Goal: Task Accomplishment & Management: Manage account settings

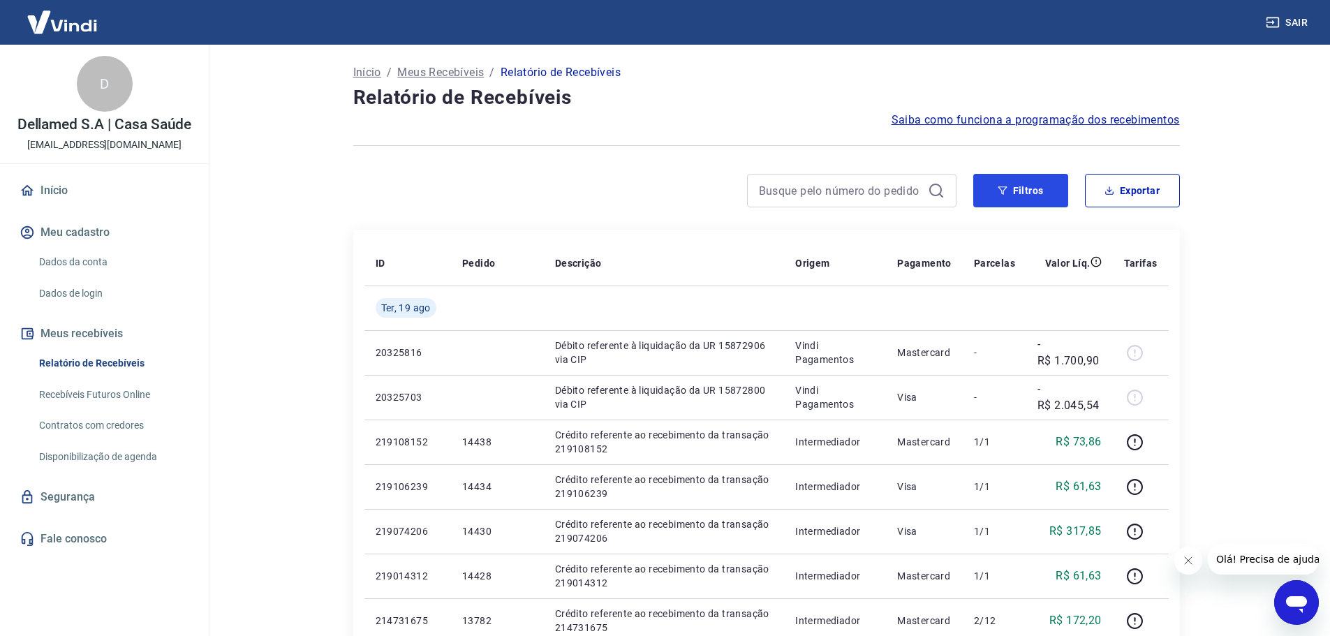
drag, startPoint x: 1026, startPoint y: 179, endPoint x: 962, endPoint y: 200, distance: 67.1
click at [1026, 179] on button "Filtros" at bounding box center [1021, 191] width 95 height 34
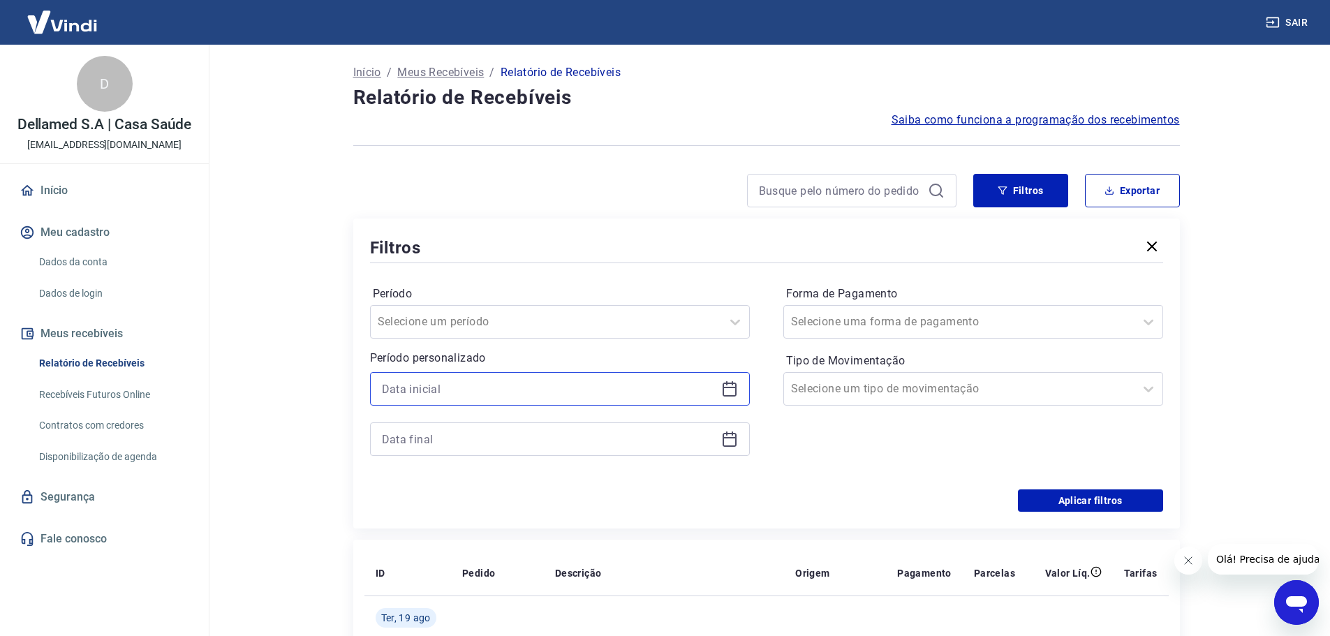
click at [629, 397] on input at bounding box center [549, 389] width 334 height 21
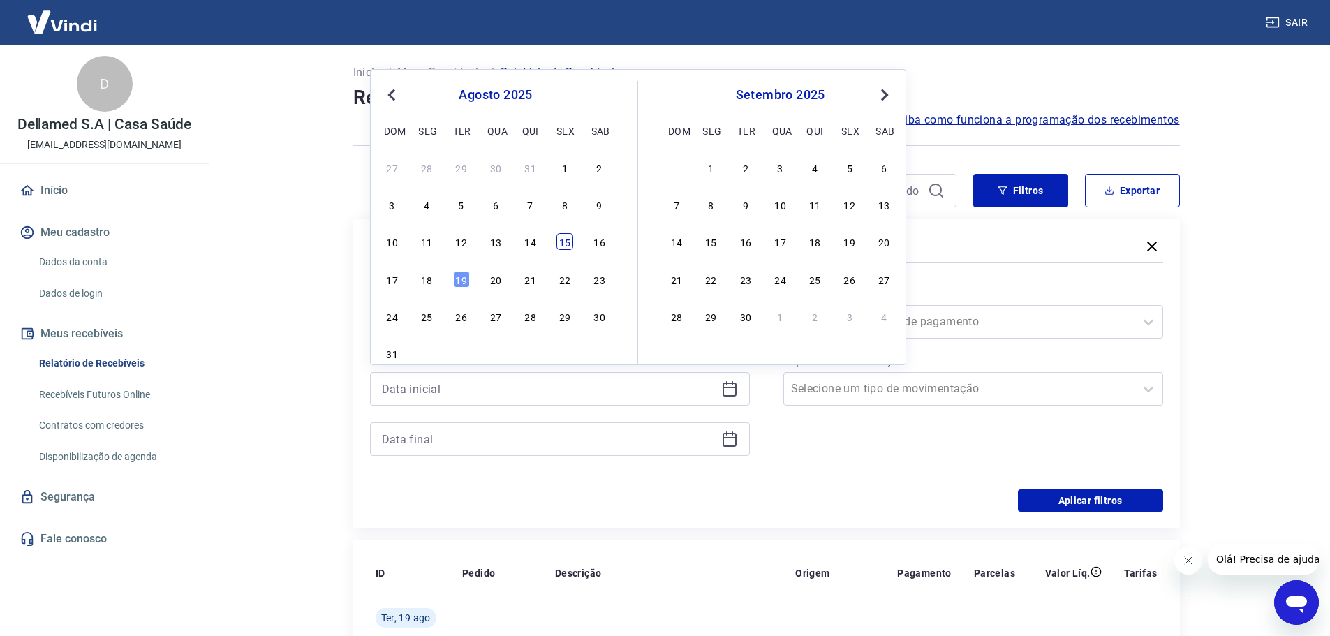
click at [571, 241] on div "15" at bounding box center [565, 241] width 17 height 17
type input "[DATE]"
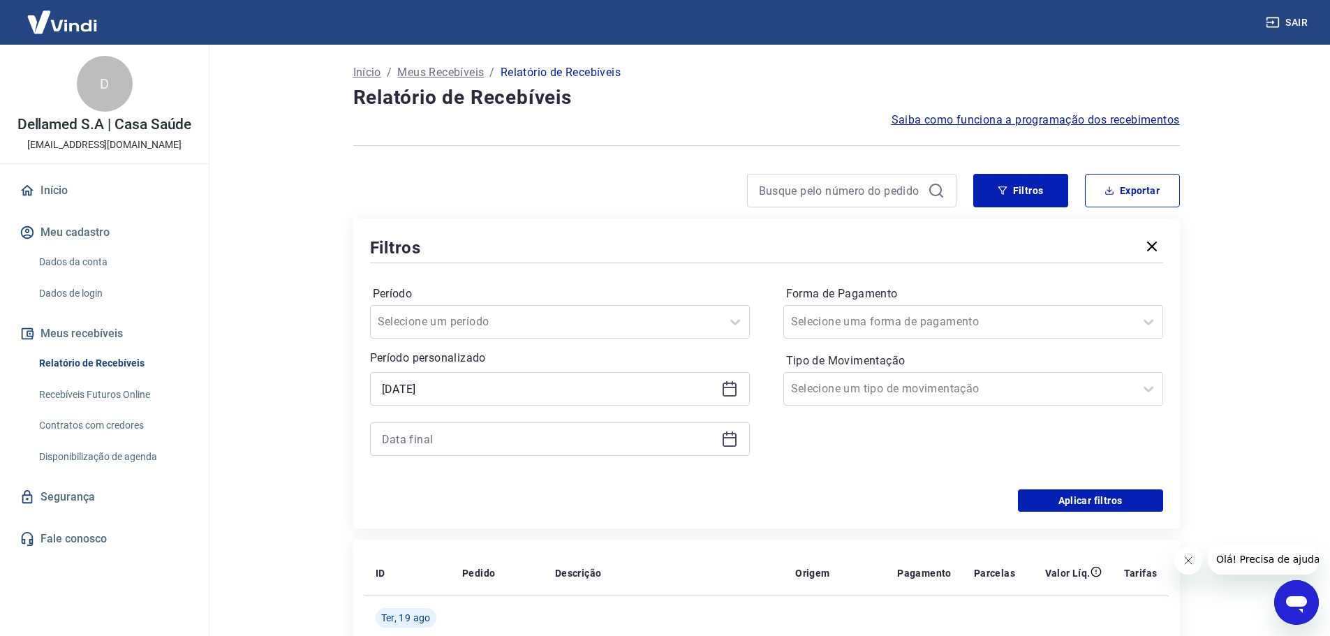
click at [728, 436] on icon at bounding box center [729, 439] width 17 height 17
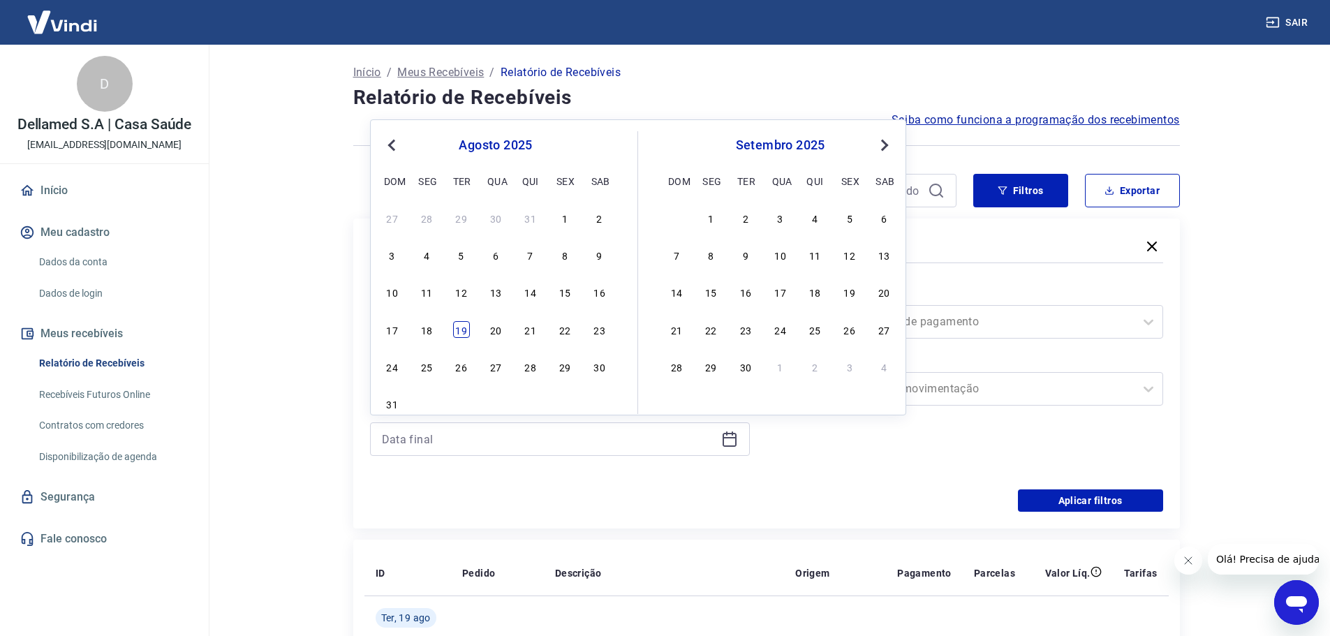
click at [459, 333] on div "19" at bounding box center [461, 329] width 17 height 17
type input "[DATE]"
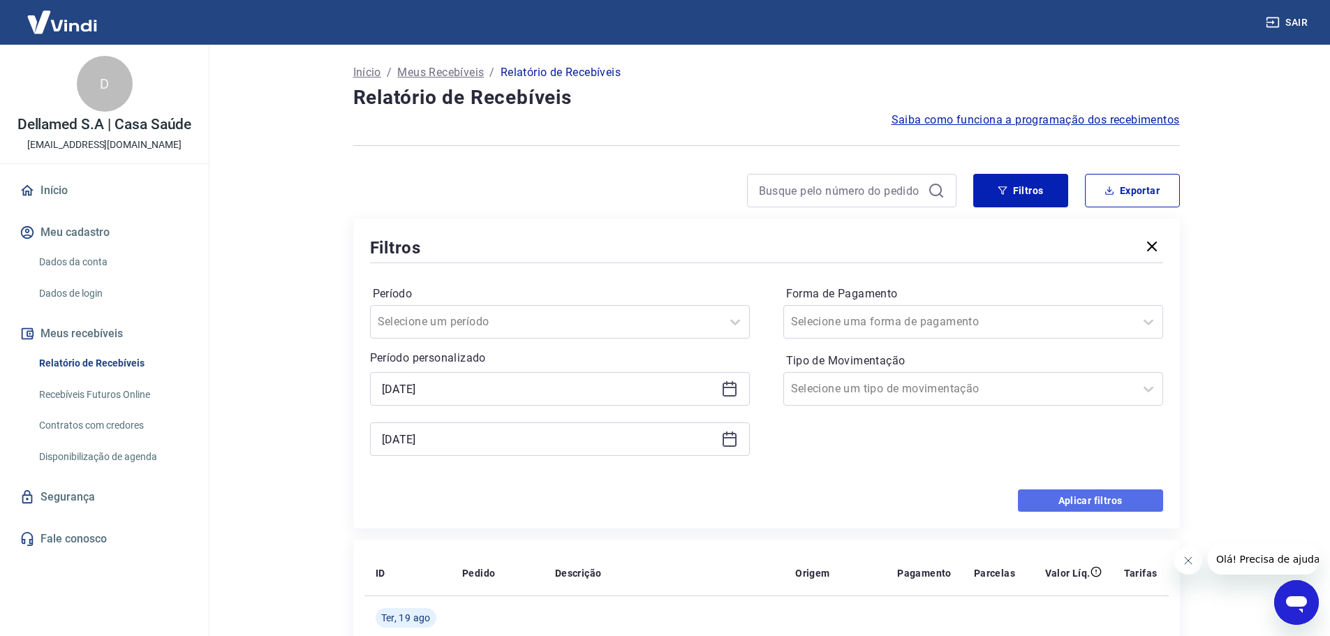
click at [1079, 497] on button "Aplicar filtros" at bounding box center [1090, 501] width 145 height 22
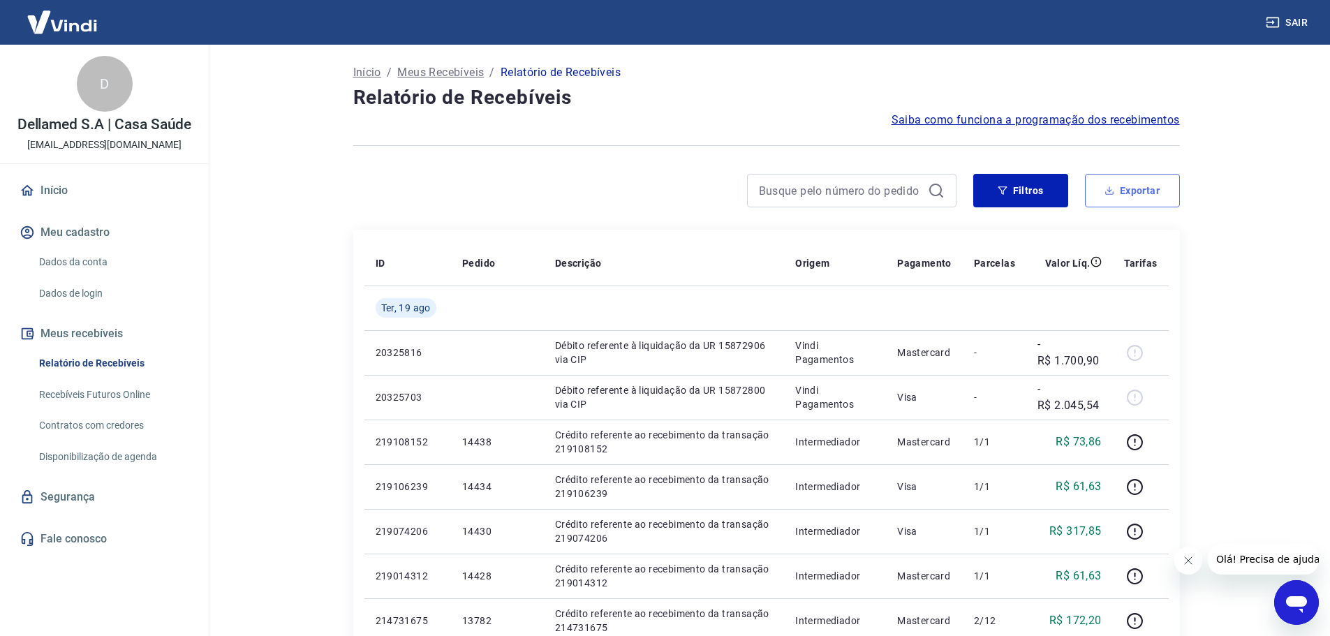
click at [1157, 196] on button "Exportar" at bounding box center [1132, 191] width 95 height 34
type input "[DATE]"
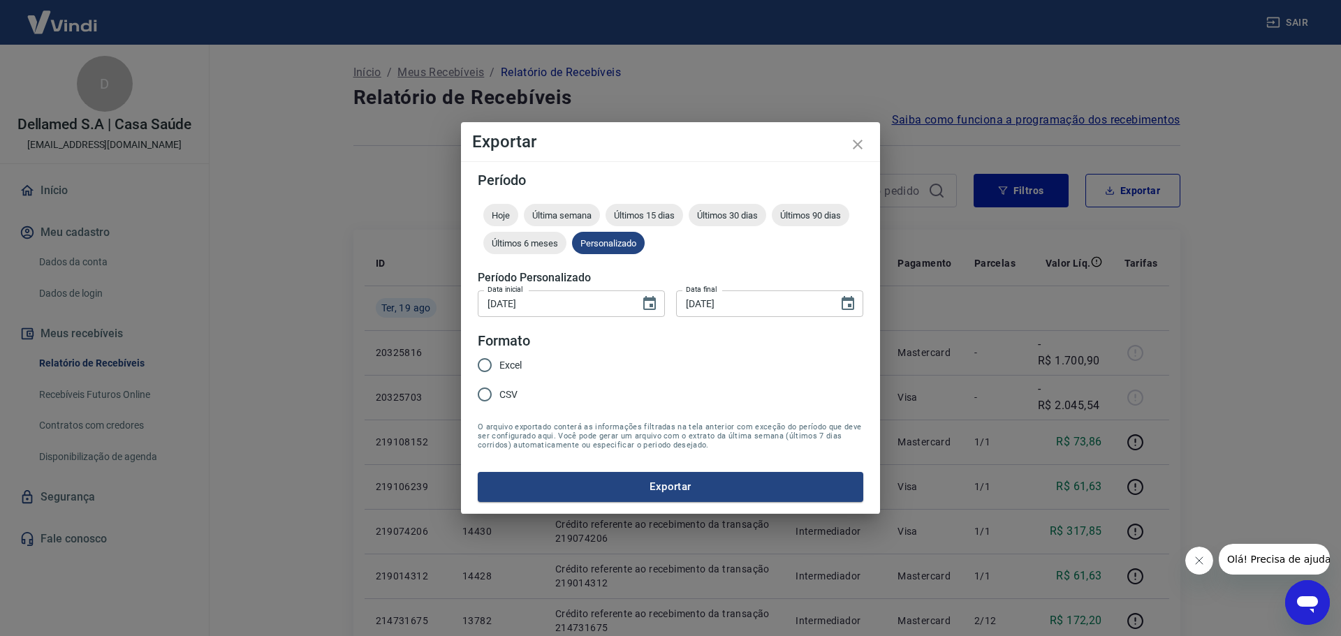
click at [508, 393] on span "CSV" at bounding box center [508, 395] width 18 height 15
click at [499, 393] on input "CSV" at bounding box center [484, 394] width 29 height 29
radio input "true"
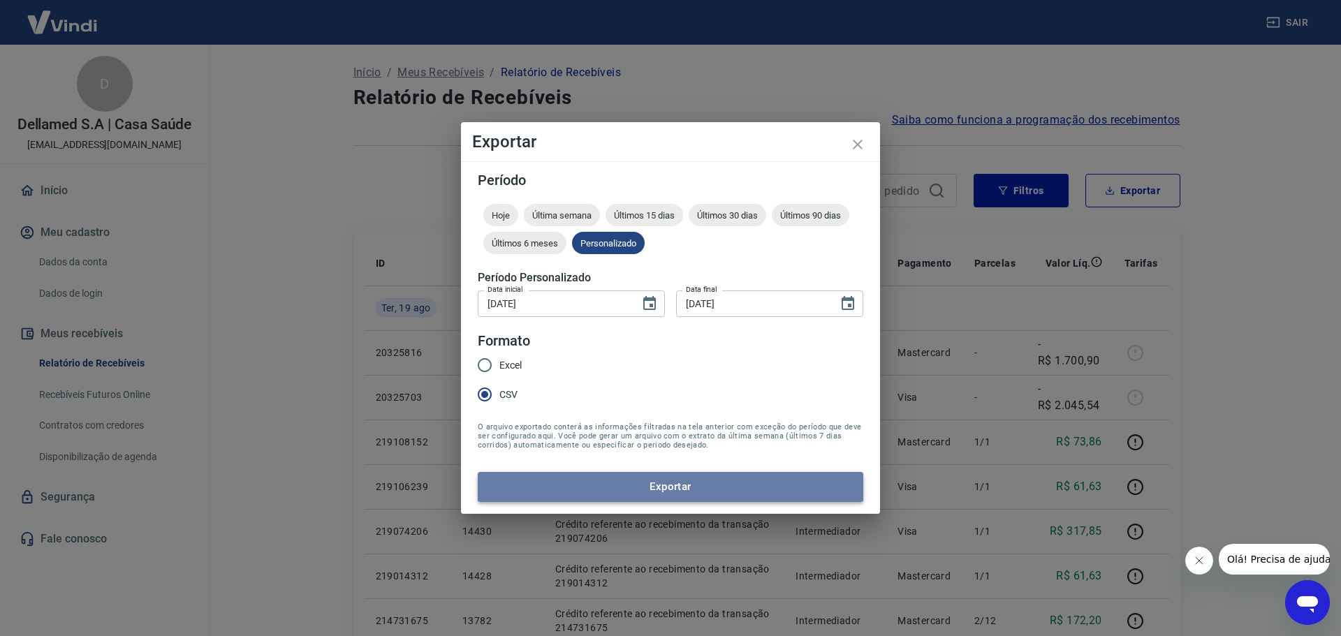
click at [613, 493] on button "Exportar" at bounding box center [671, 486] width 386 height 29
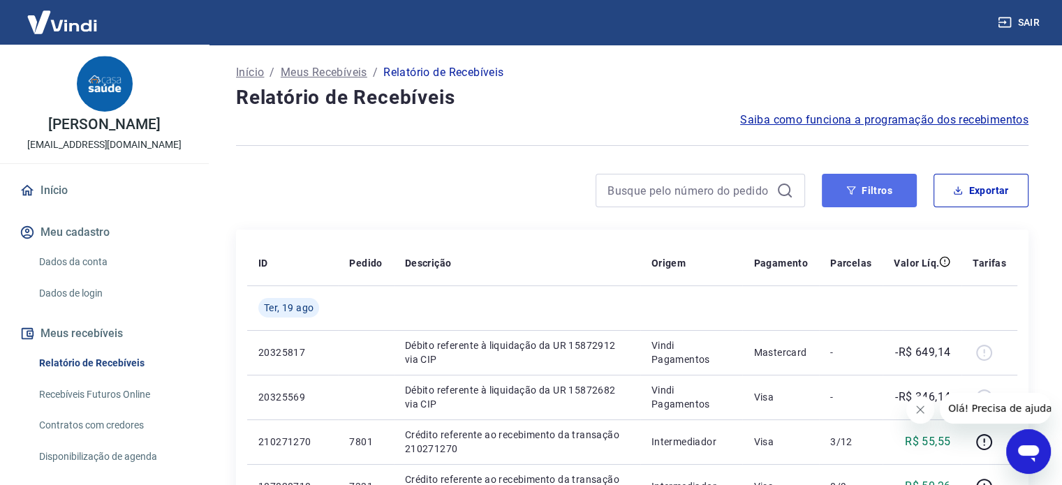
click at [831, 199] on button "Filtros" at bounding box center [869, 191] width 95 height 34
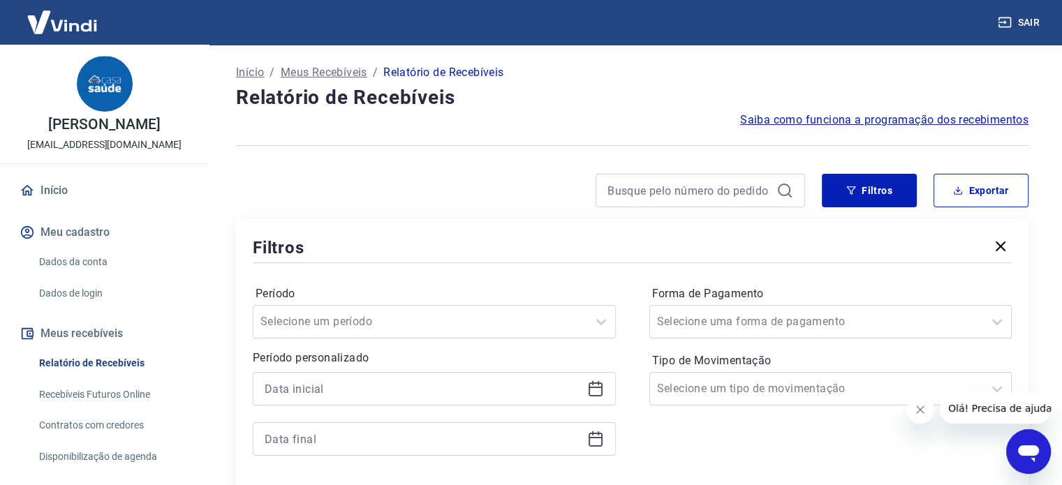
click at [593, 385] on icon at bounding box center [592, 383] width 1 height 4
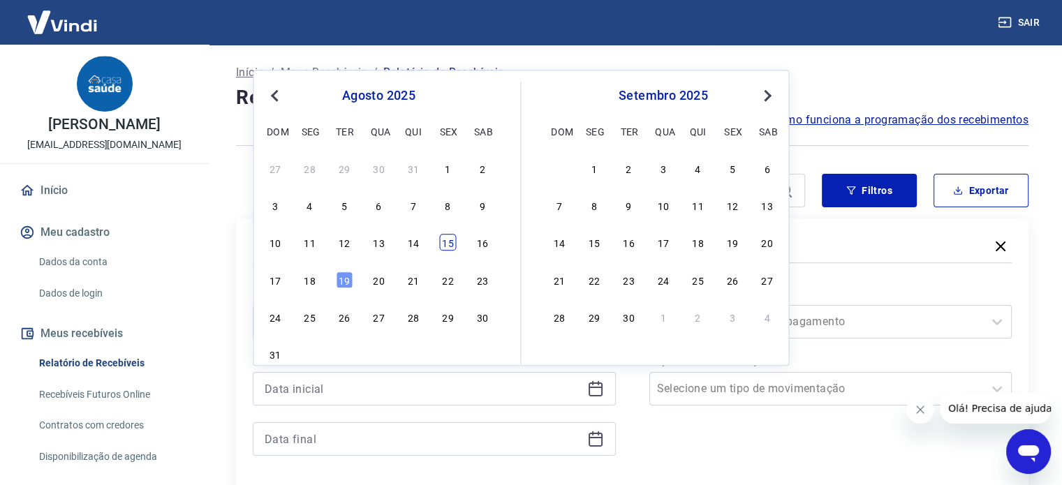
click at [443, 247] on div "15" at bounding box center [447, 243] width 17 height 17
type input "[DATE]"
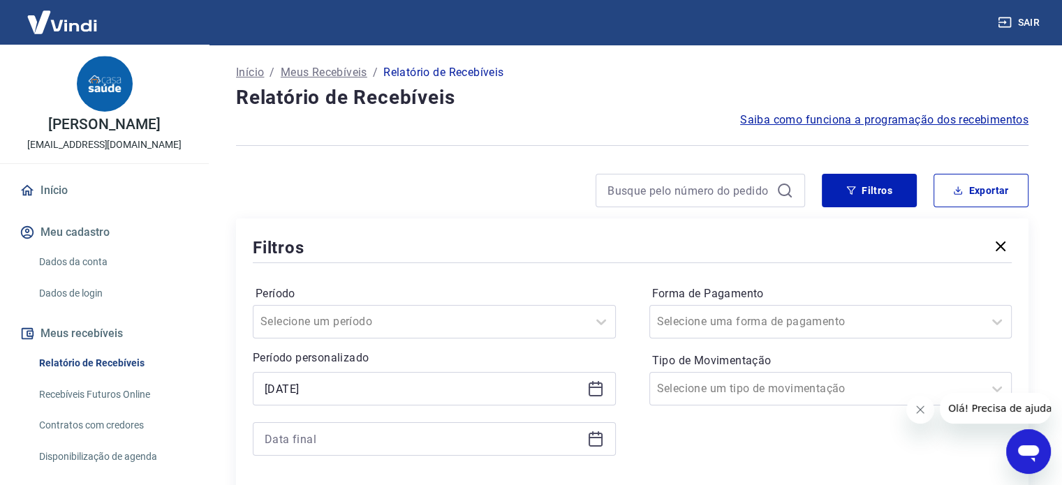
click at [614, 442] on div at bounding box center [434, 440] width 363 height 34
click at [596, 442] on icon at bounding box center [595, 439] width 17 height 17
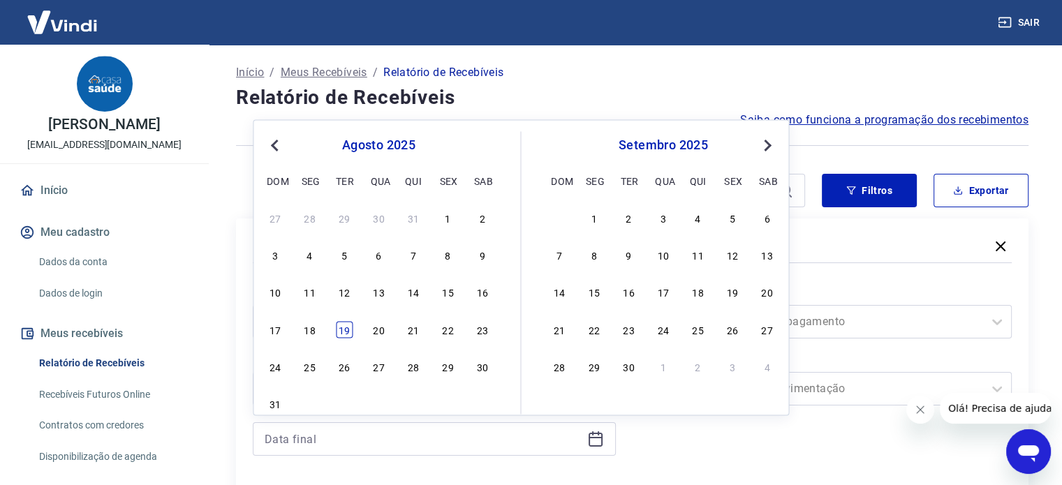
click at [348, 331] on div "19" at bounding box center [344, 329] width 17 height 17
type input "[DATE]"
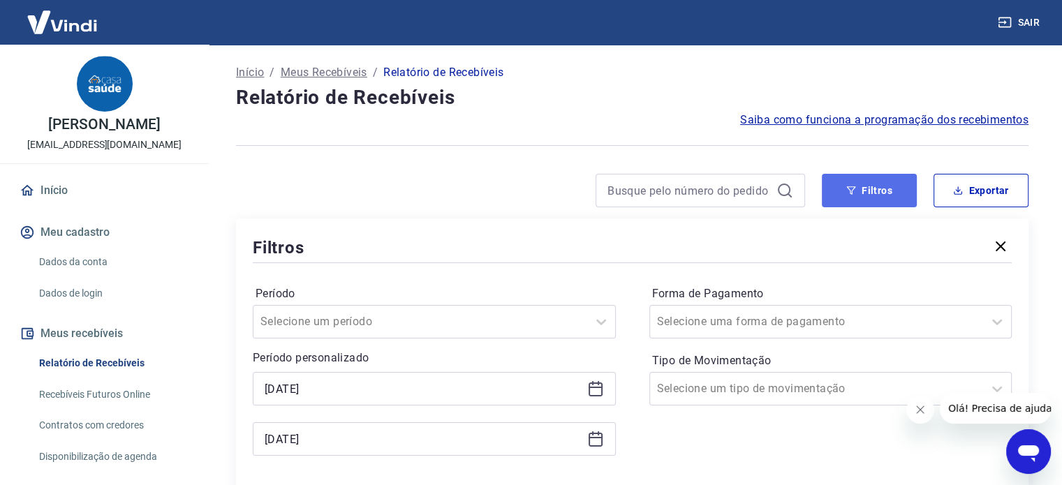
click at [880, 200] on button "Filtros" at bounding box center [869, 191] width 95 height 34
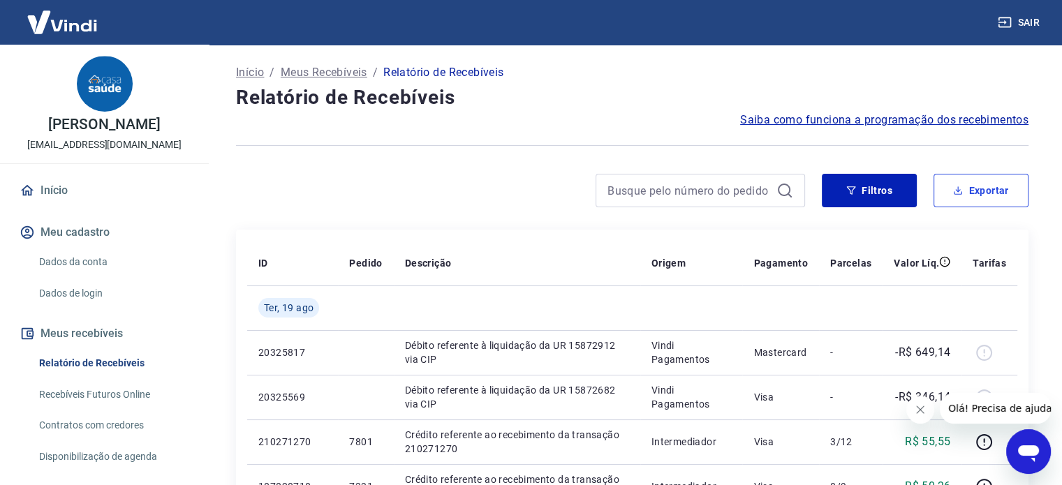
click at [981, 189] on button "Exportar" at bounding box center [981, 191] width 95 height 34
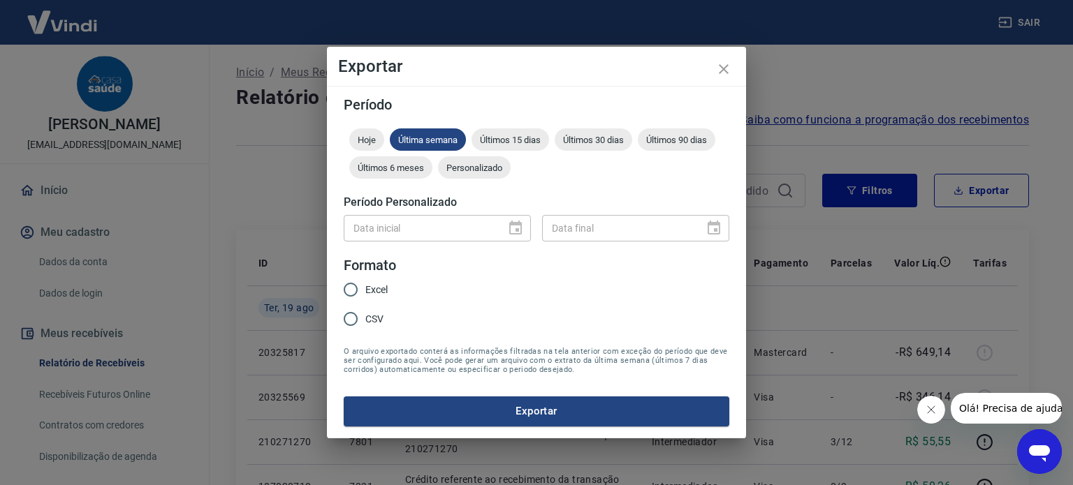
click at [369, 315] on span "CSV" at bounding box center [374, 319] width 18 height 15
click at [365, 315] on input "CSV" at bounding box center [350, 318] width 29 height 29
radio input "true"
click at [503, 420] on button "Exportar" at bounding box center [537, 411] width 386 height 29
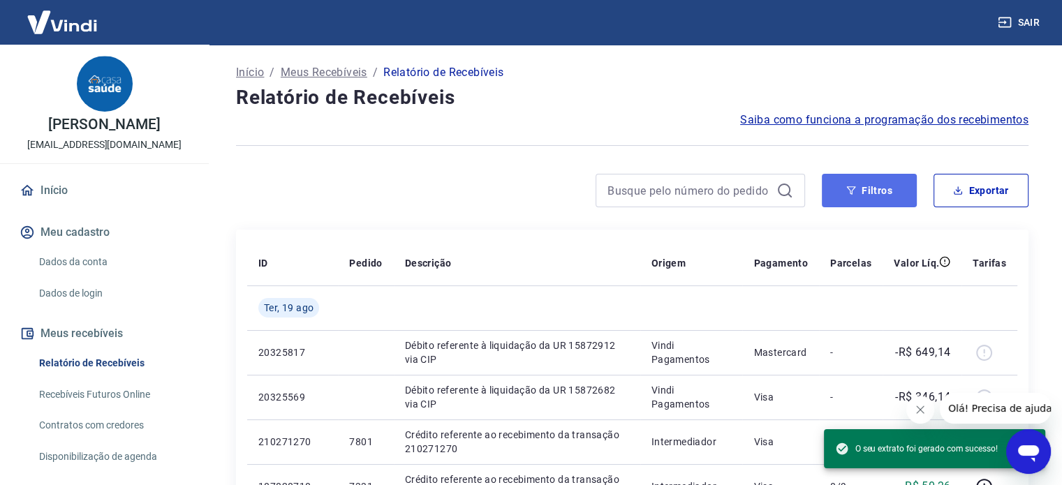
drag, startPoint x: 825, startPoint y: 189, endPoint x: 835, endPoint y: 186, distance: 10.2
click at [825, 189] on button "Filtros" at bounding box center [869, 191] width 95 height 34
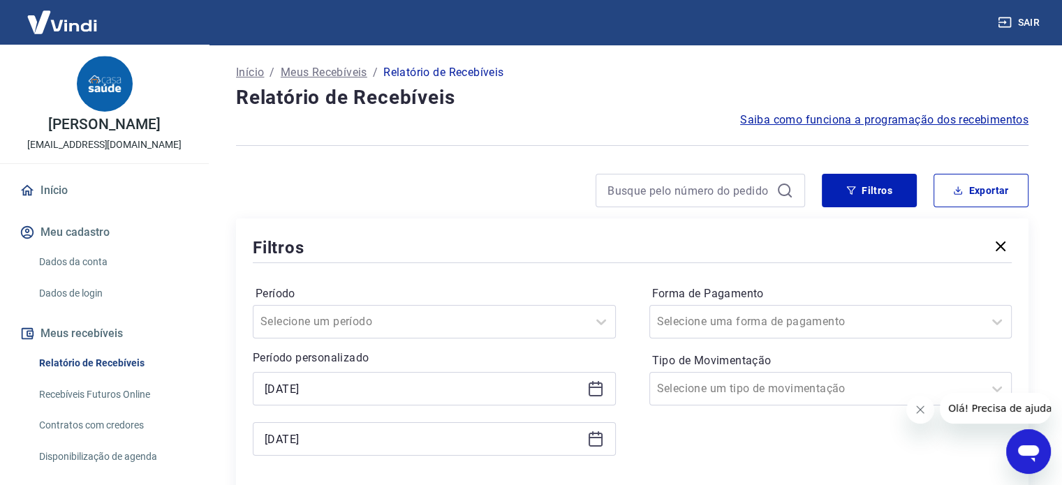
click at [599, 395] on icon at bounding box center [595, 389] width 17 height 17
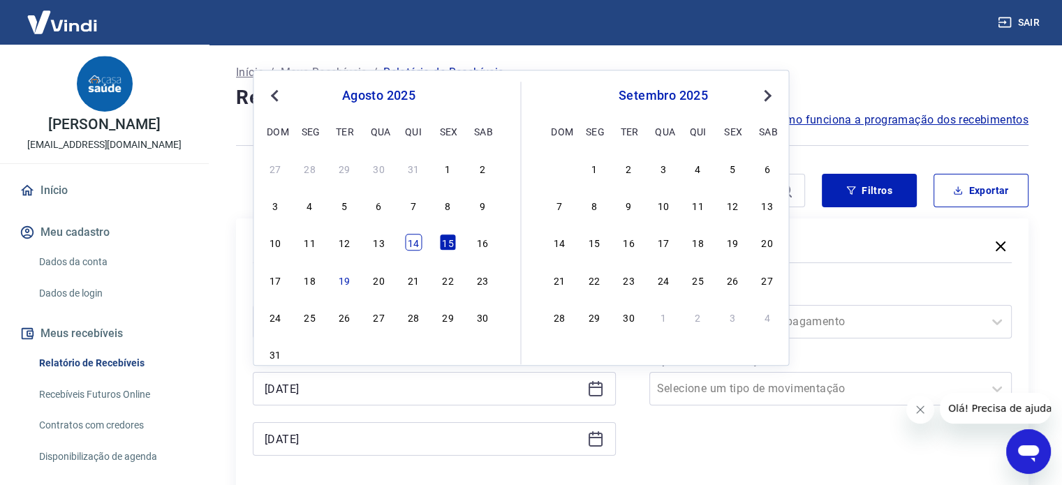
click at [415, 249] on div "14" at bounding box center [413, 243] width 17 height 17
type input "14/08/2025"
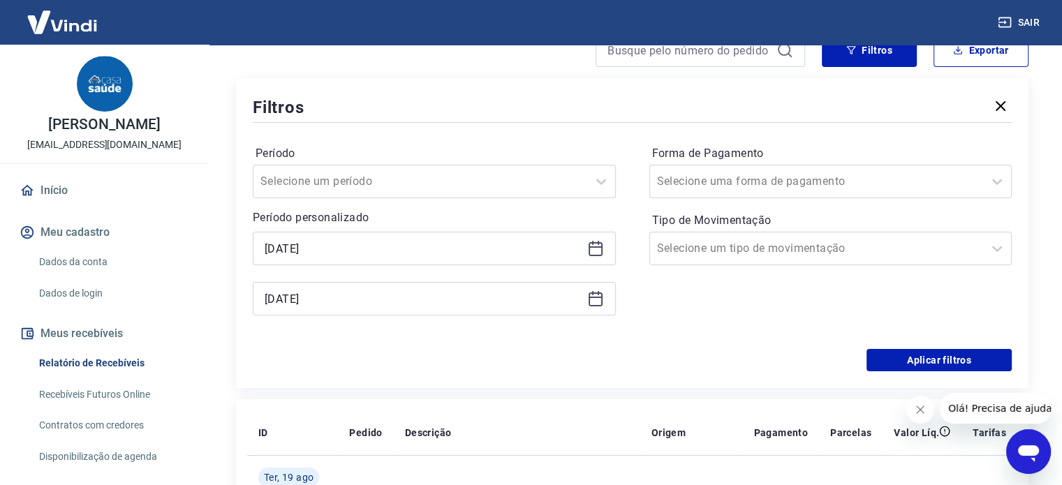
scroll to position [140, 0]
click at [871, 64] on button "Filtros" at bounding box center [869, 51] width 95 height 34
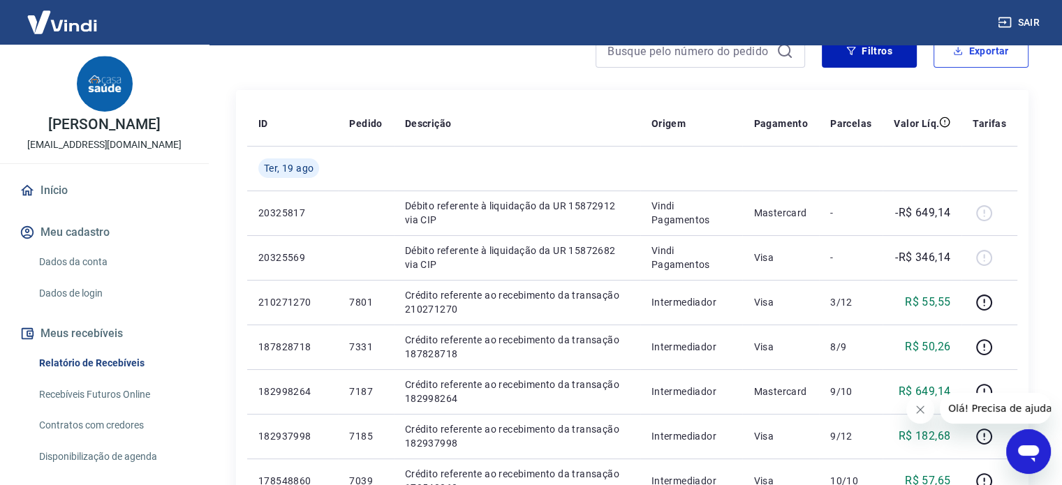
drag, startPoint x: 954, startPoint y: 55, endPoint x: 946, endPoint y: 58, distance: 8.8
click at [954, 55] on icon "button" at bounding box center [958, 51] width 10 height 10
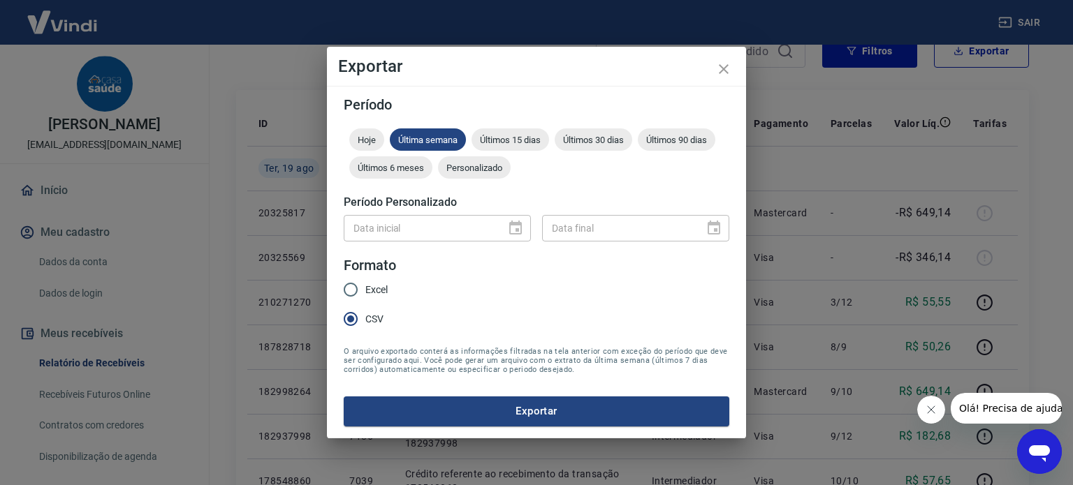
click at [524, 223] on div "Data inicial" at bounding box center [437, 228] width 187 height 26
click at [512, 225] on div "Data inicial" at bounding box center [437, 228] width 187 height 26
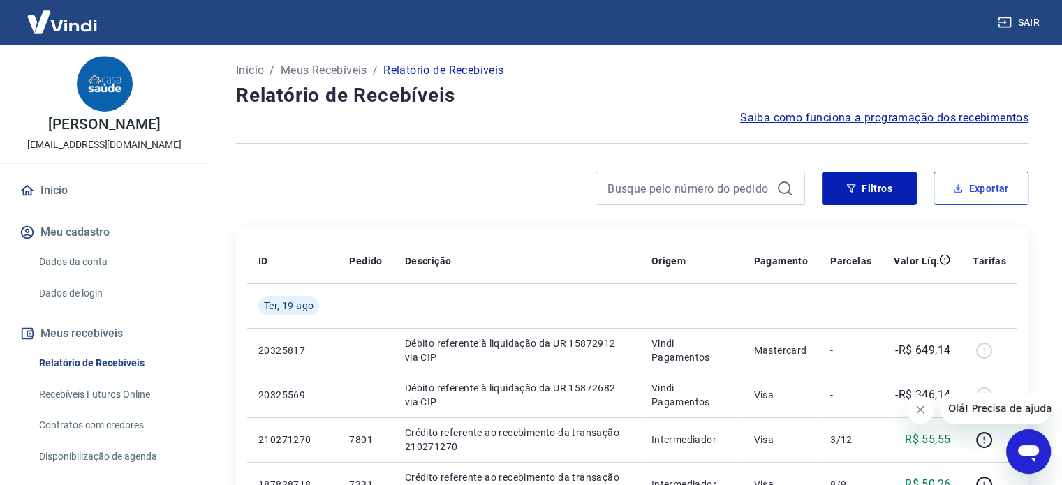
scroll to position [0, 0]
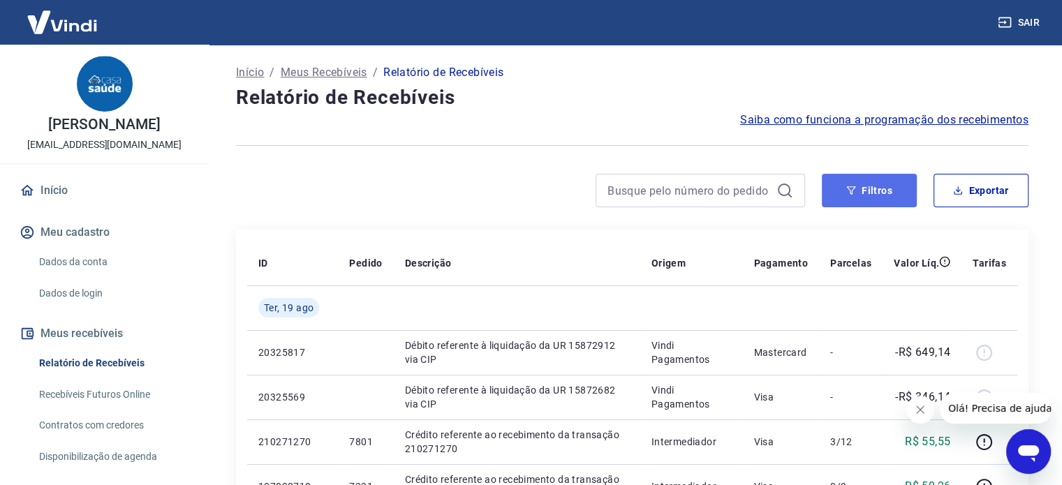
click at [872, 182] on button "Filtros" at bounding box center [869, 191] width 95 height 34
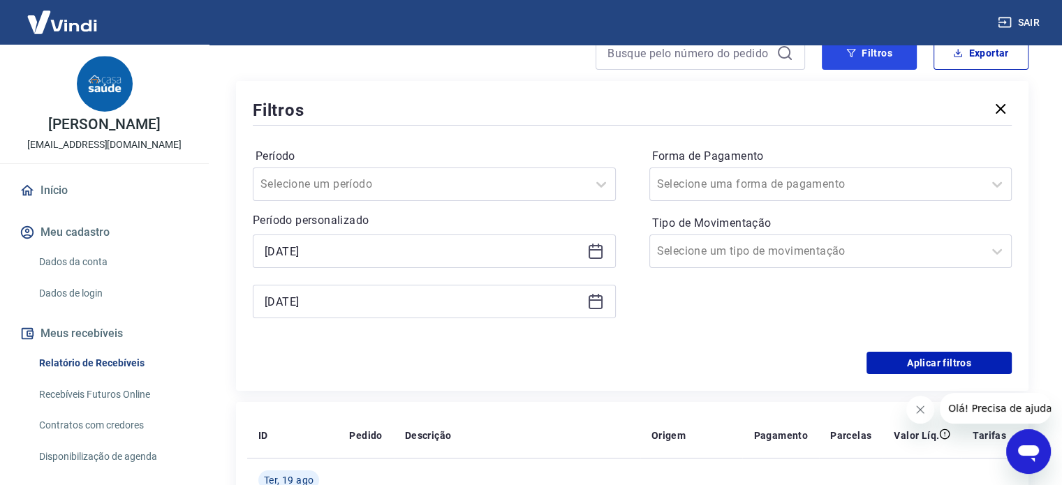
scroll to position [140, 0]
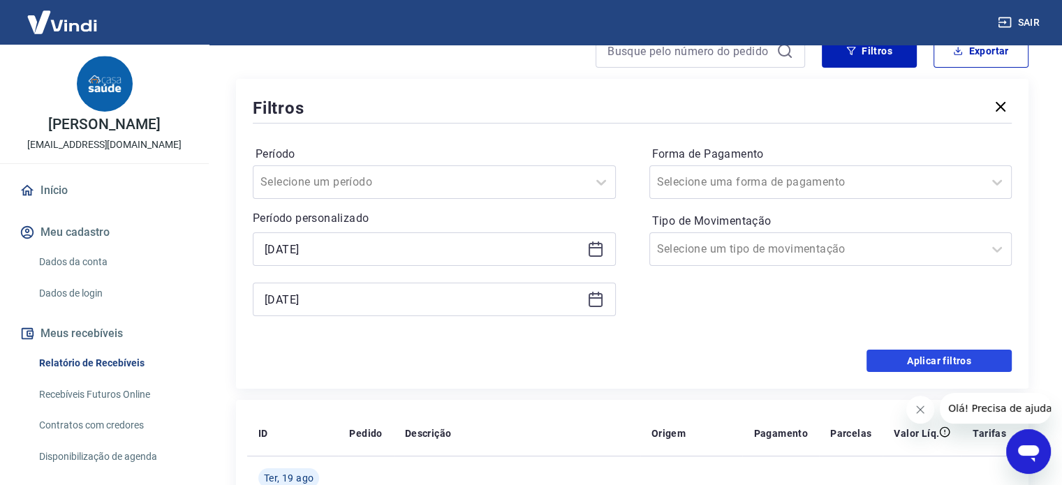
click at [907, 358] on button "Aplicar filtros" at bounding box center [939, 361] width 145 height 22
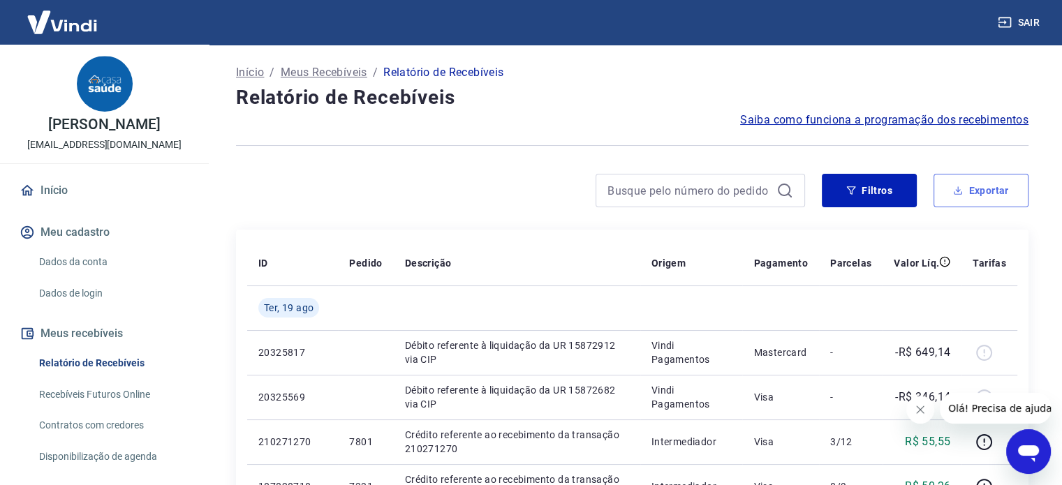
click at [978, 186] on button "Exportar" at bounding box center [981, 191] width 95 height 34
type input "14/08/2025"
type input "[DATE]"
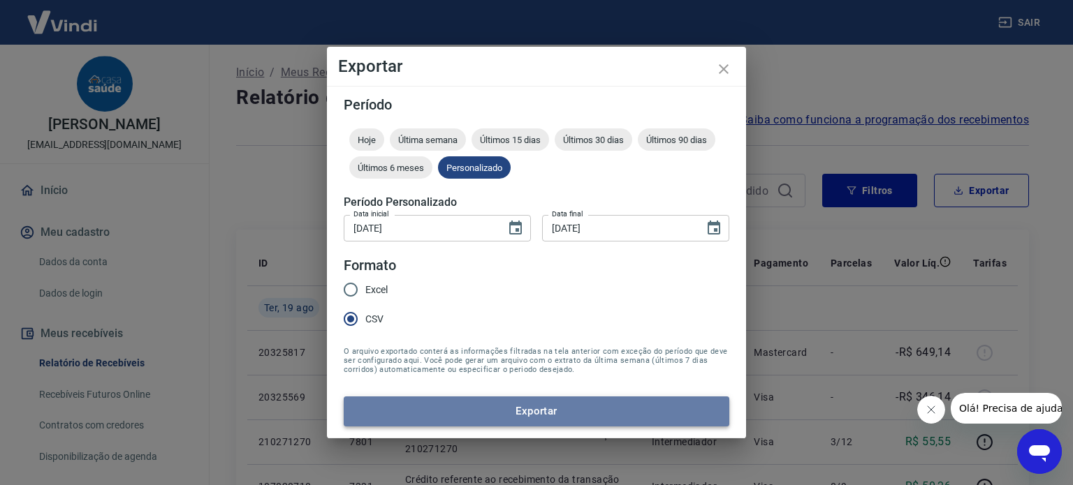
click at [538, 410] on button "Exportar" at bounding box center [537, 411] width 386 height 29
